Goal: Information Seeking & Learning: Learn about a topic

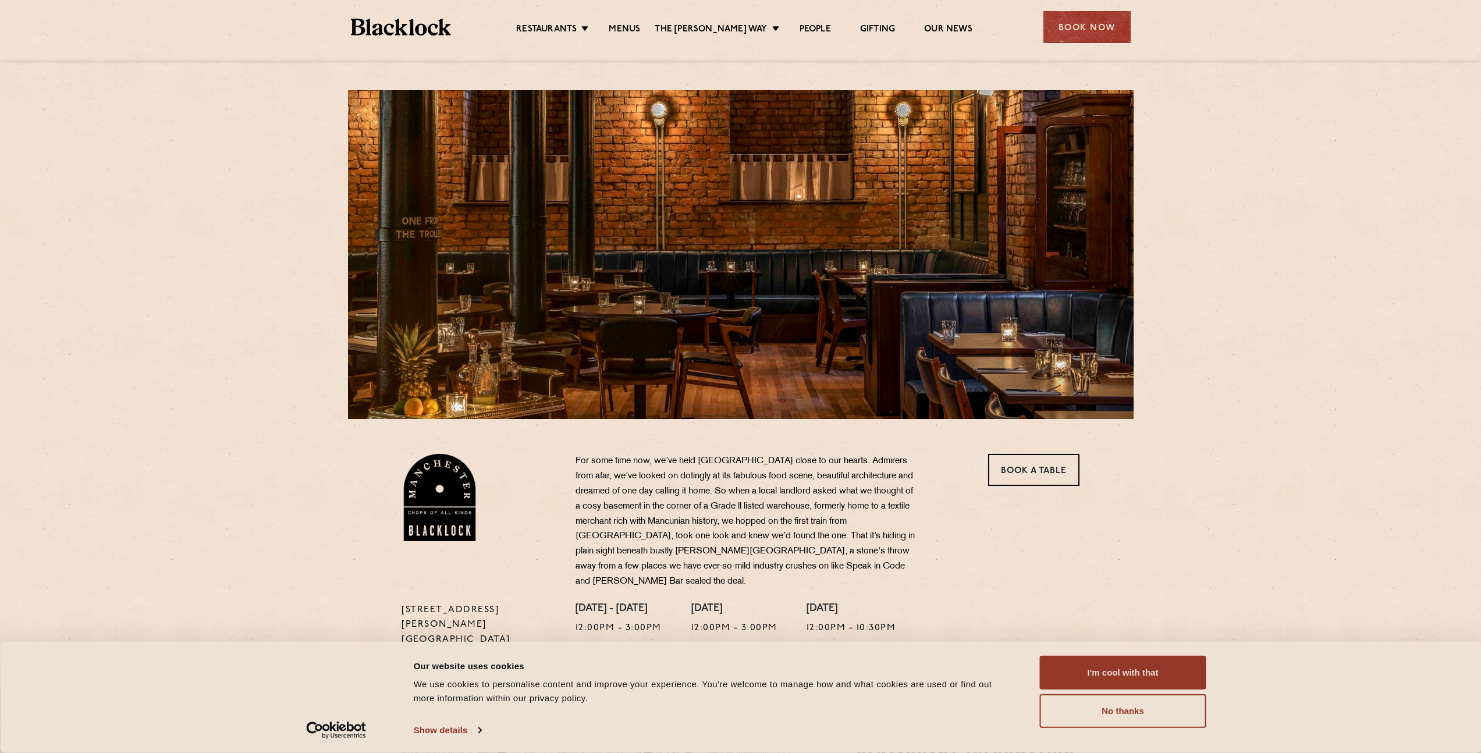
click at [328, 150] on div "37 Peter Street Manchester M2 5GB T: 0161 4140225 E: Manchester@theblacklock.co…" at bounding box center [740, 568] width 1481 height 1137
drag, startPoint x: 251, startPoint y: 257, endPoint x: 259, endPoint y: 237, distance: 21.7
click at [248, 261] on div "37 Peter Street Manchester M2 5GB T: 0161 4140225 E: Manchester@theblacklock.co…" at bounding box center [740, 568] width 1481 height 1137
click at [623, 27] on link "Menus" at bounding box center [624, 30] width 31 height 13
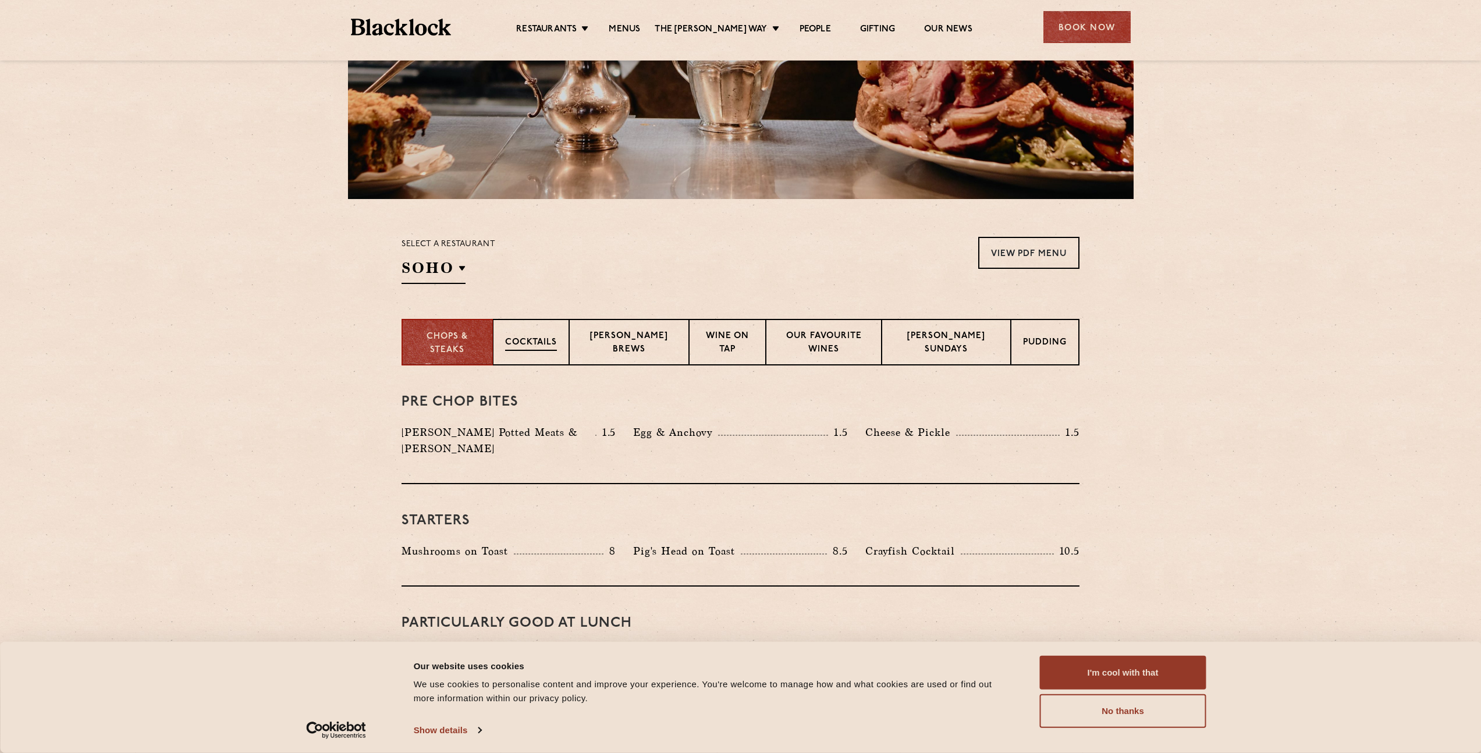
scroll to position [222, 0]
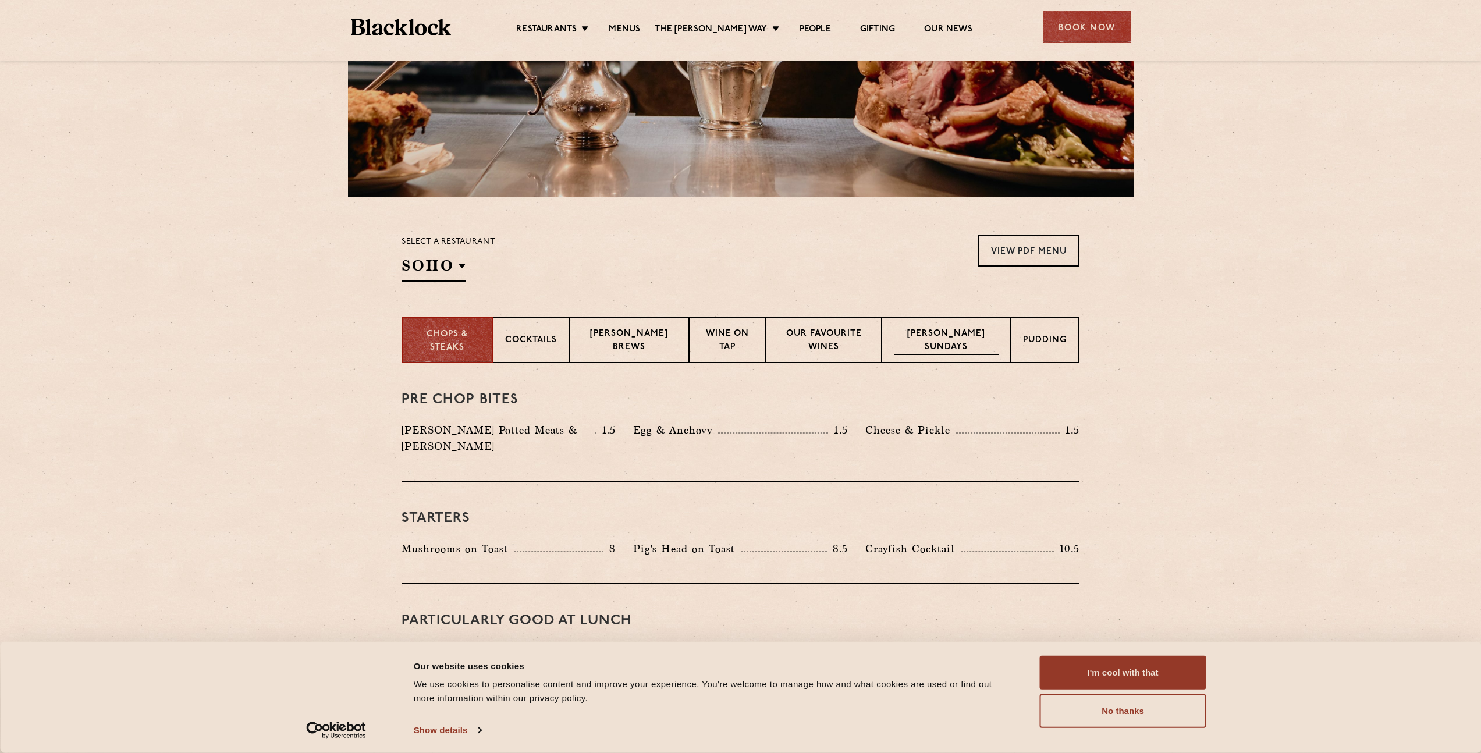
click at [935, 348] on p "[PERSON_NAME] Sundays" at bounding box center [946, 341] width 105 height 27
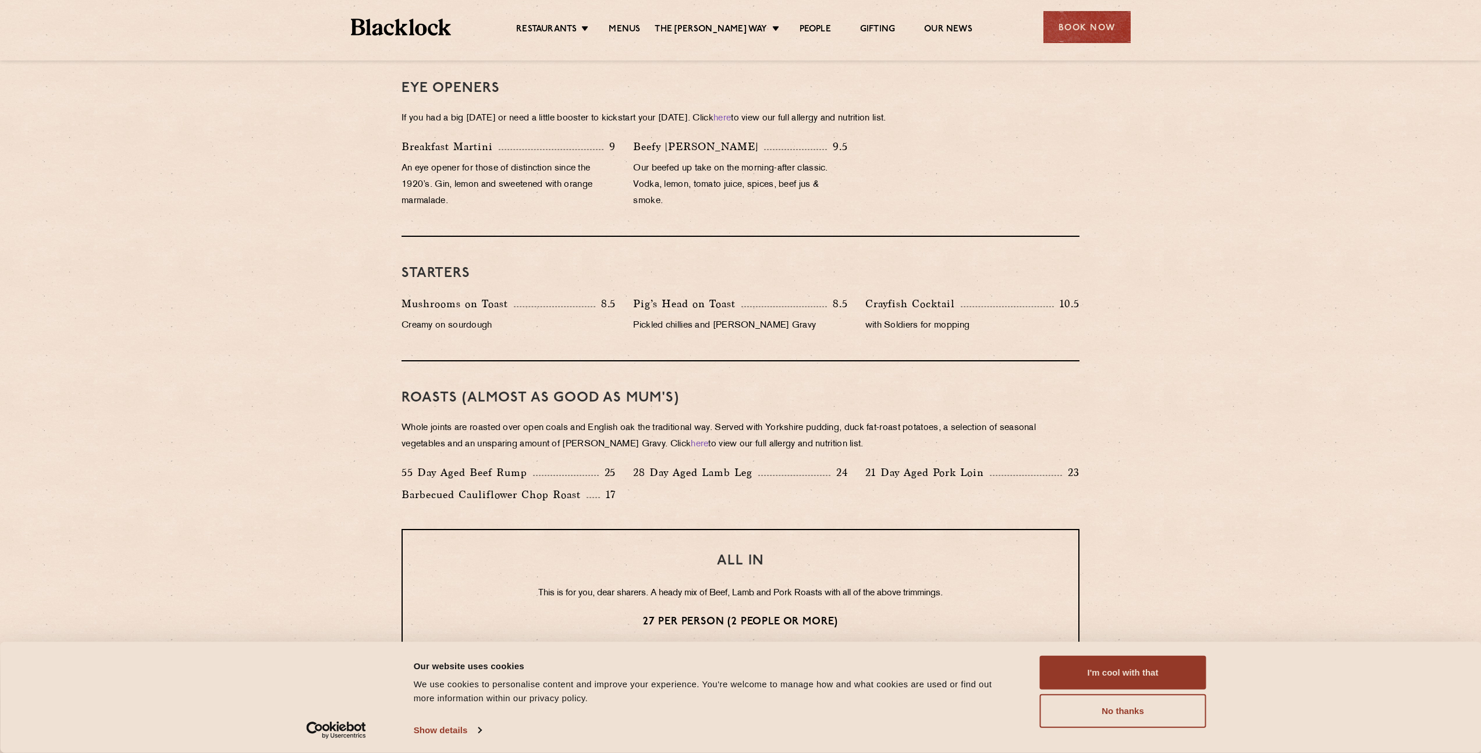
scroll to position [718, 0]
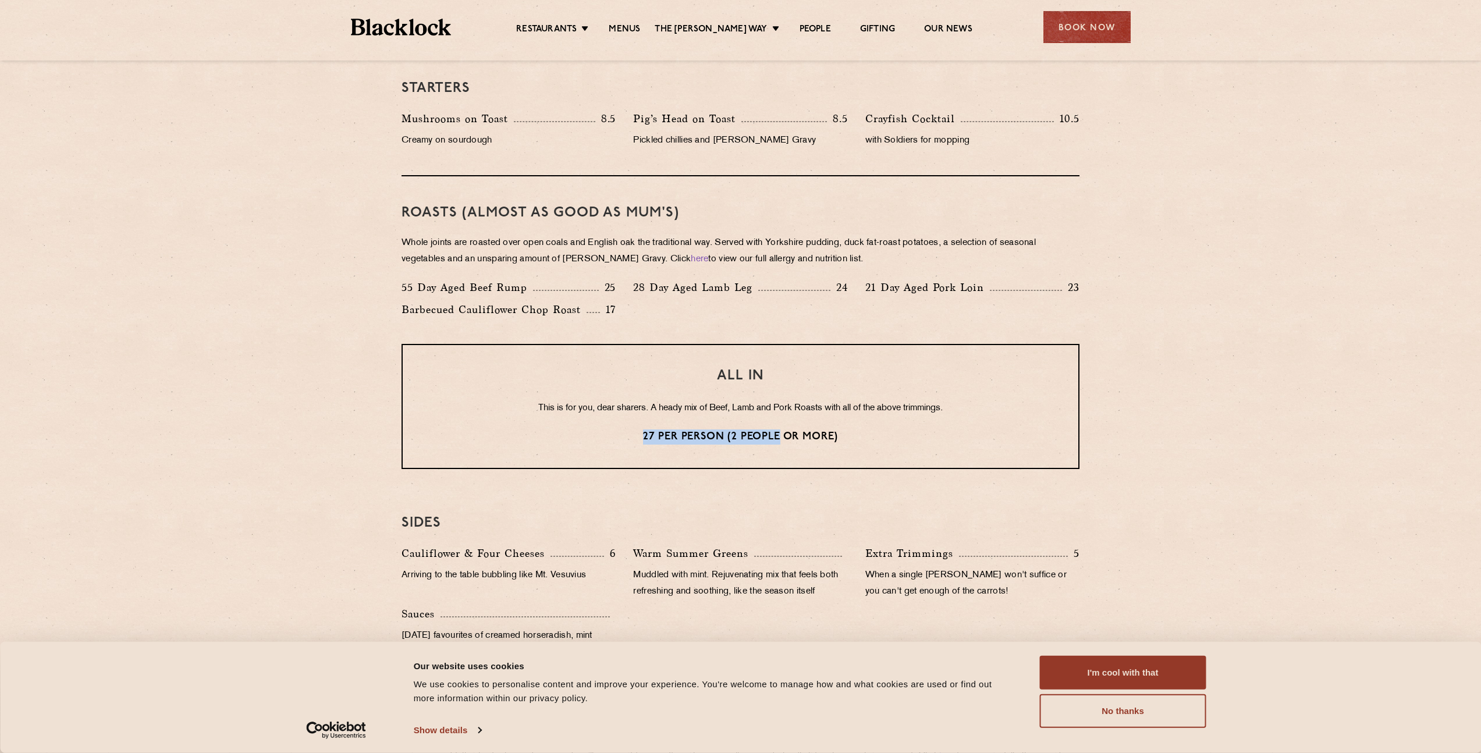
drag, startPoint x: 637, startPoint y: 439, endPoint x: 786, endPoint y: 439, distance: 148.9
click at [782, 439] on p "27 per person (2 people or more)" at bounding box center [740, 436] width 629 height 15
click at [813, 439] on p "27 per person (2 people or more)" at bounding box center [740, 436] width 629 height 15
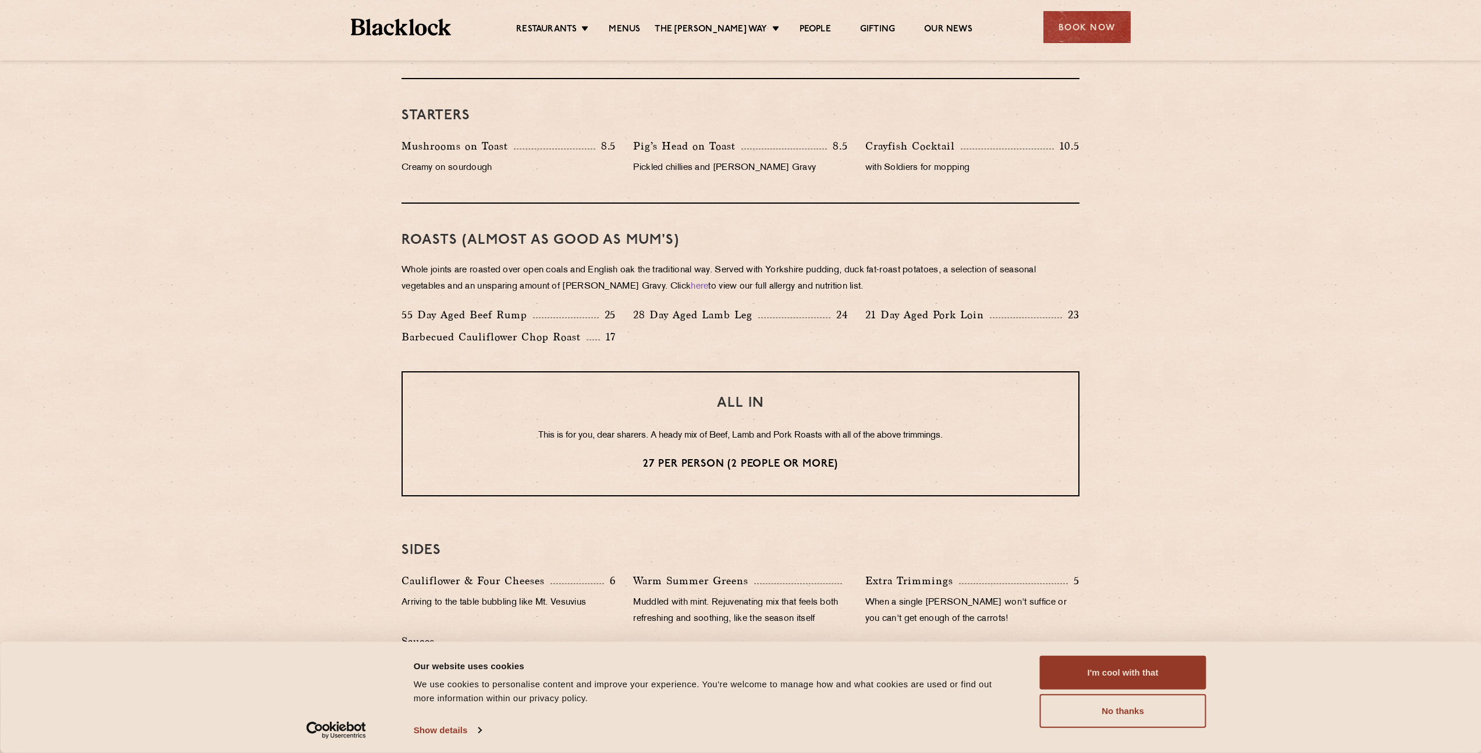
scroll to position [686, 0]
